Goal: Navigation & Orientation: Understand site structure

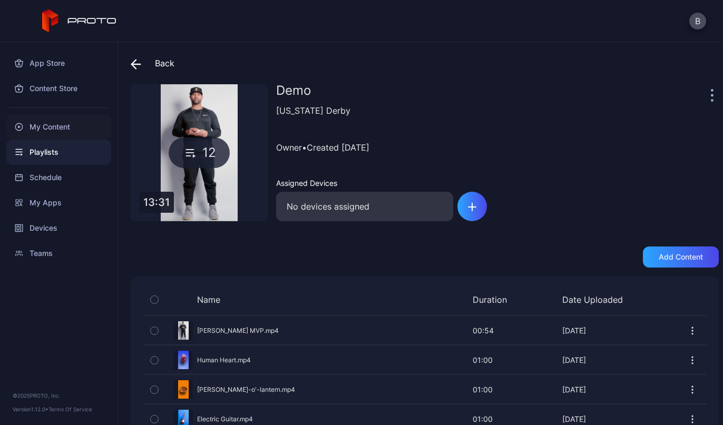
click at [34, 123] on div "My Content" at bounding box center [58, 126] width 105 height 25
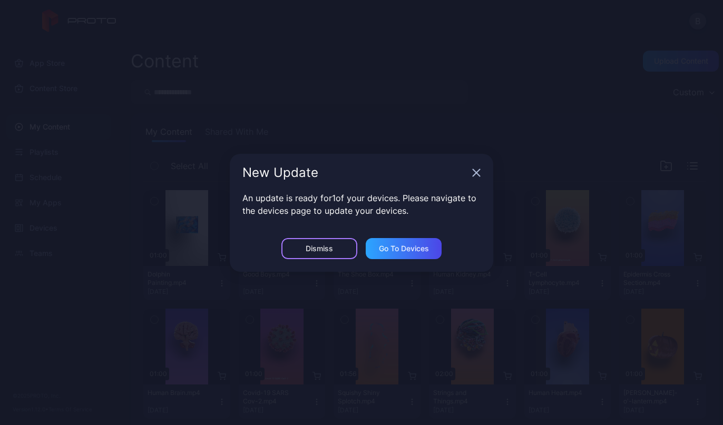
click at [304, 251] on div "Dismiss" at bounding box center [319, 248] width 76 height 21
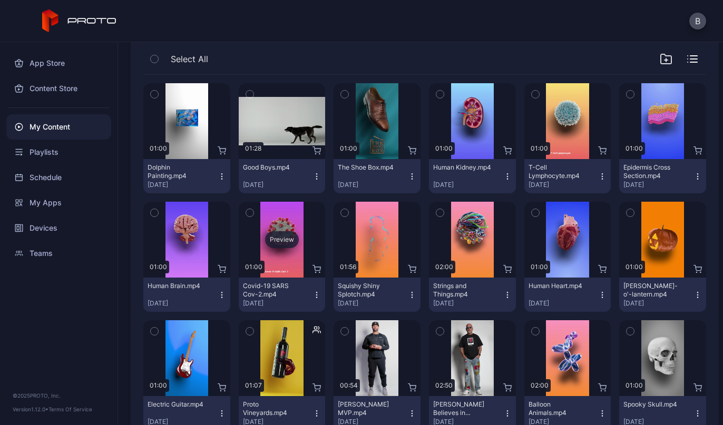
scroll to position [118, 0]
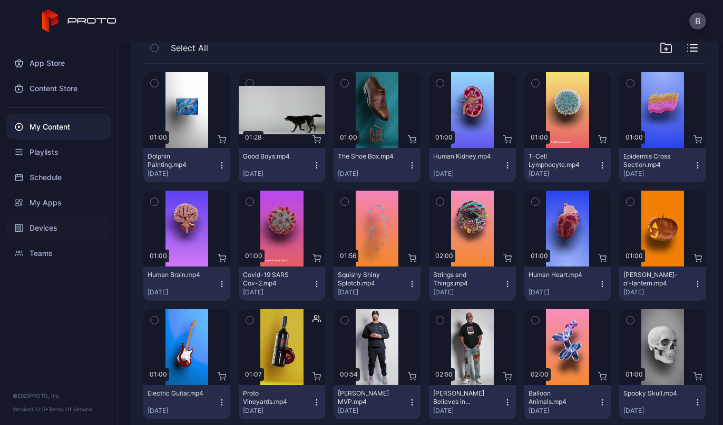
click at [58, 221] on div "Devices" at bounding box center [58, 228] width 105 height 25
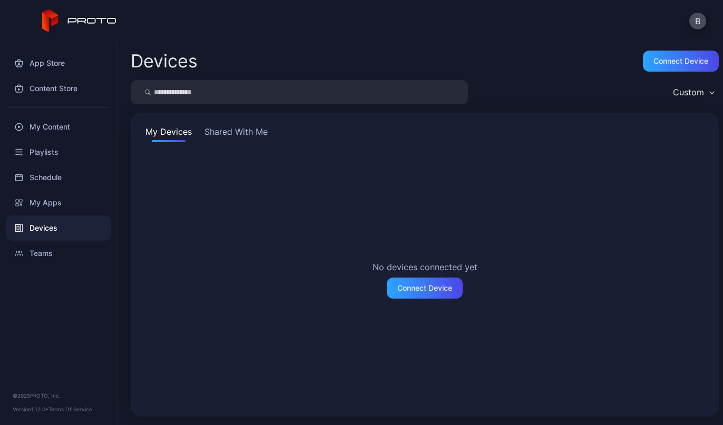
click at [230, 141] on button "Shared With Me" at bounding box center [235, 133] width 67 height 17
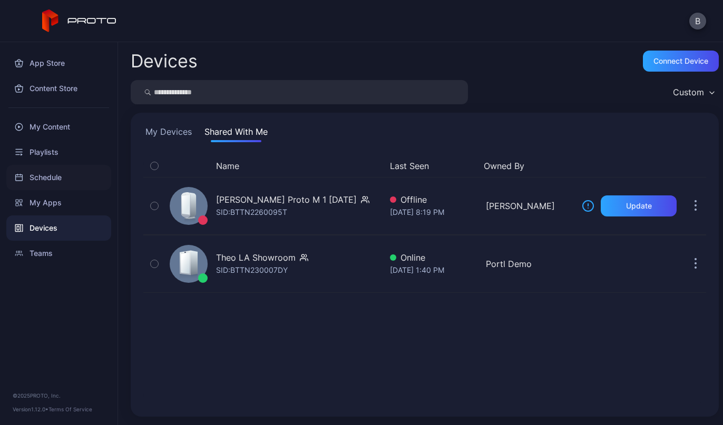
click at [67, 181] on div "Schedule" at bounding box center [58, 177] width 105 height 25
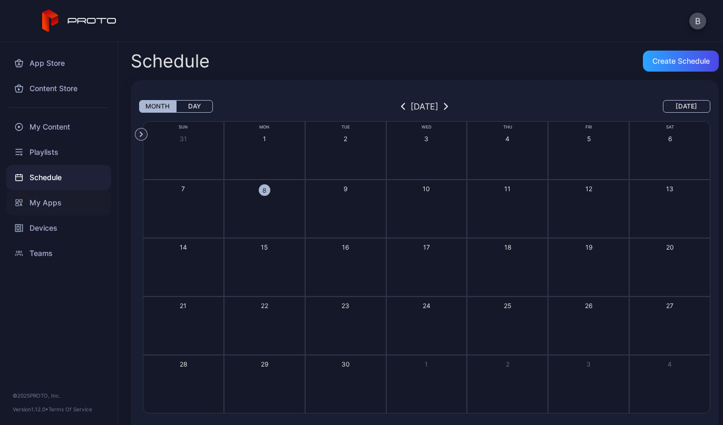
click at [62, 208] on div "My Apps" at bounding box center [58, 202] width 105 height 25
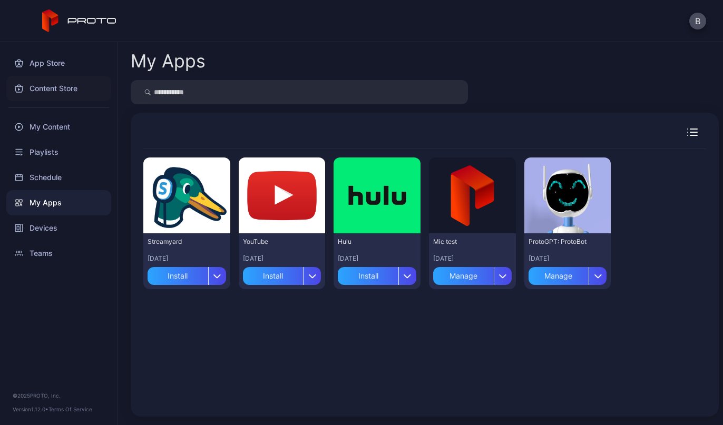
click at [55, 91] on div "Content Store" at bounding box center [58, 88] width 105 height 25
